Goal: Information Seeking & Learning: Learn about a topic

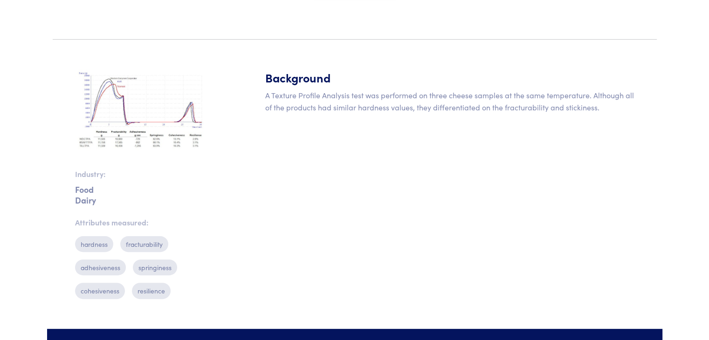
scroll to position [194, 0]
click at [137, 100] on img at bounding box center [140, 111] width 131 height 84
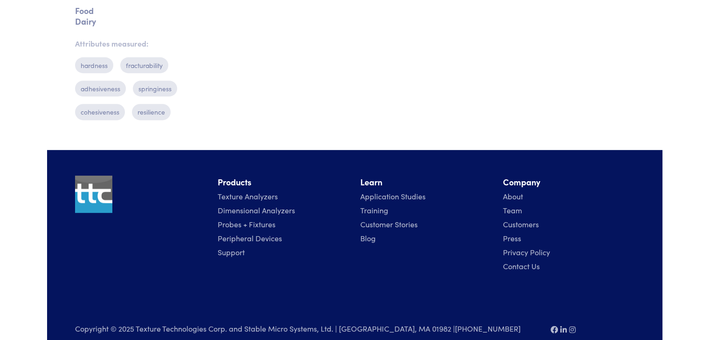
scroll to position [390, 0]
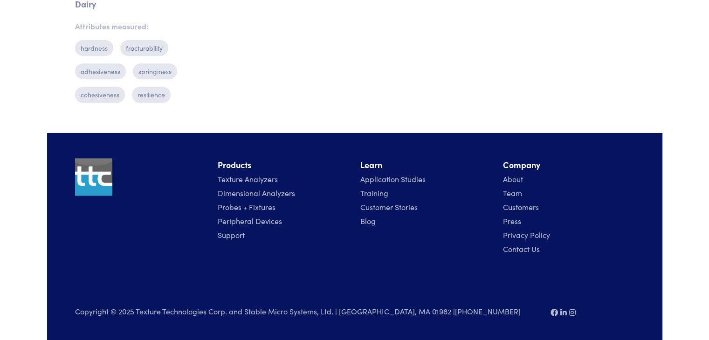
click at [93, 184] on img at bounding box center [93, 176] width 37 height 37
drag, startPoint x: 384, startPoint y: 311, endPoint x: 338, endPoint y: 317, distance: 46.9
click at [338, 317] on div "Copyright © 2025 Texture Technologies Corp. and Stable Micro Systems, Ltd. | Ha…" at bounding box center [306, 315] width 475 height 21
copy p "Hamilton, MA"
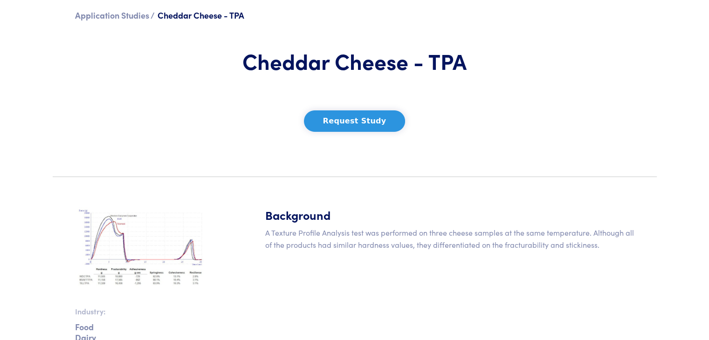
scroll to position [0, 0]
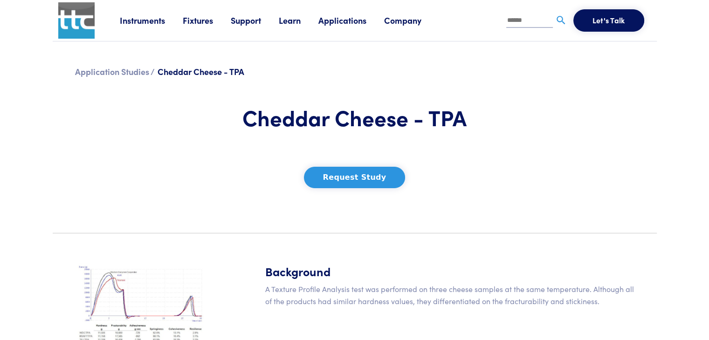
click at [75, 21] on img at bounding box center [76, 20] width 36 height 36
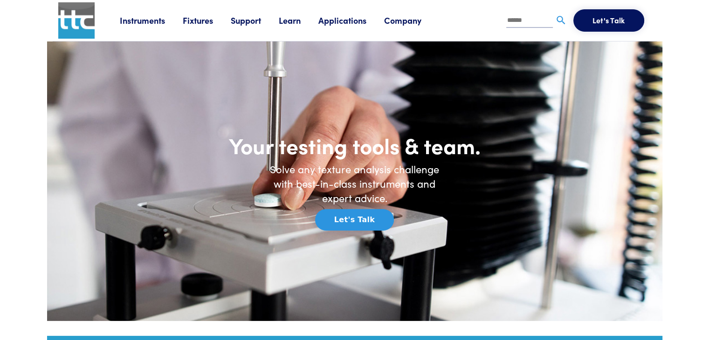
click at [211, 179] on div "Your testing tools & team. Solve any texture analysis challenge with best-in-cl…" at bounding box center [354, 181] width 373 height 99
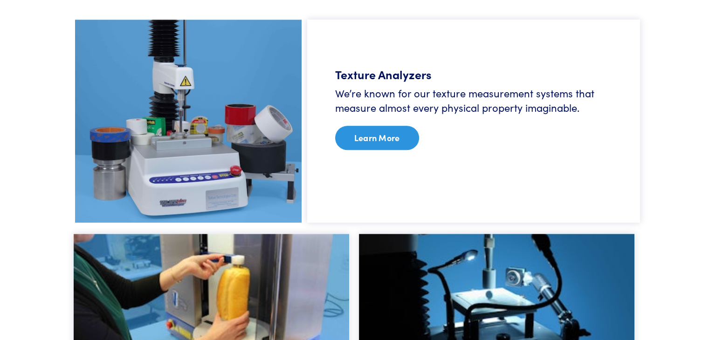
scroll to position [593, 0]
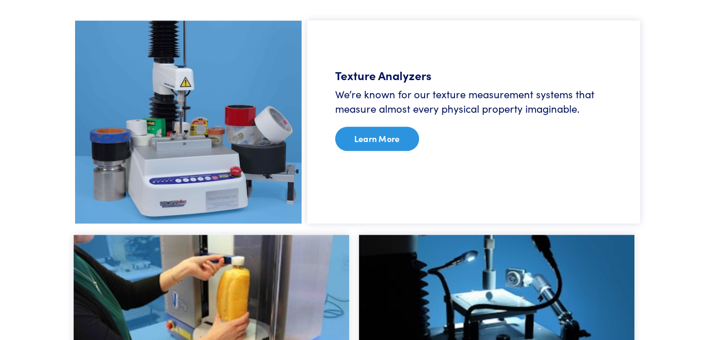
click at [397, 135] on link "Learn More" at bounding box center [377, 139] width 84 height 24
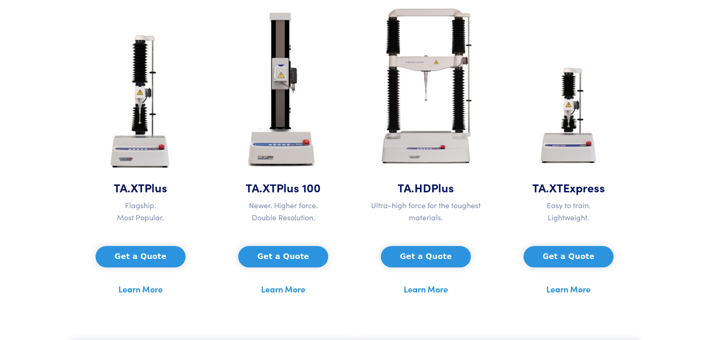
scroll to position [302, 0]
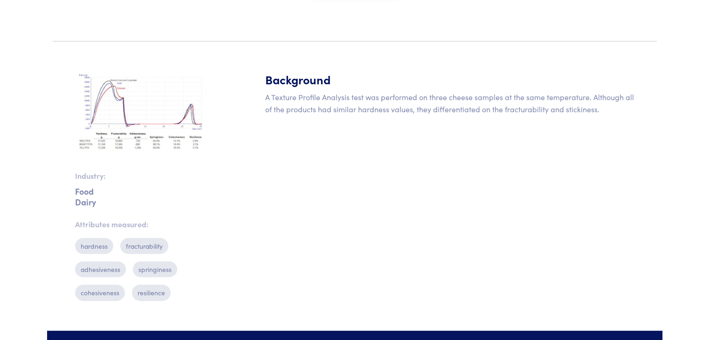
scroll to position [178, 0]
